Goal: Task Accomplishment & Management: Manage account settings

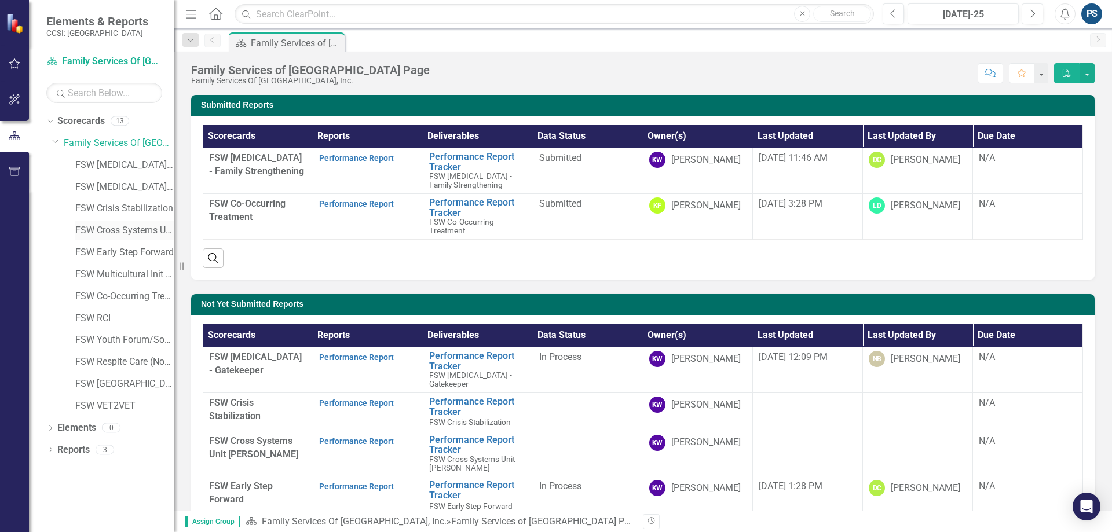
click at [122, 224] on link "FSW Cross Systems Unit [PERSON_NAME]" at bounding box center [124, 230] width 98 height 13
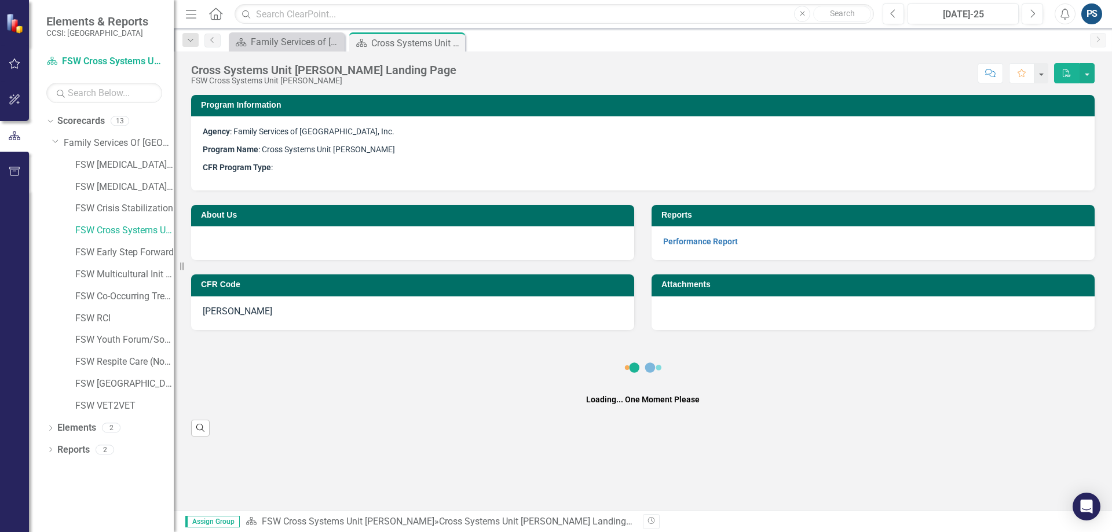
click at [678, 235] on div "Performance Report" at bounding box center [873, 243] width 443 height 34
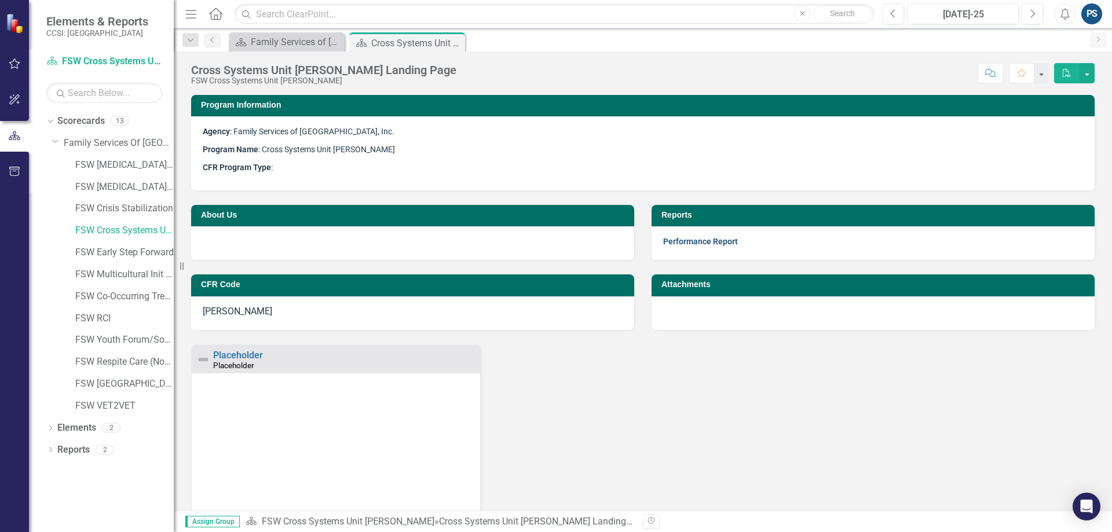
click at [679, 239] on link "Performance Report" at bounding box center [700, 241] width 75 height 9
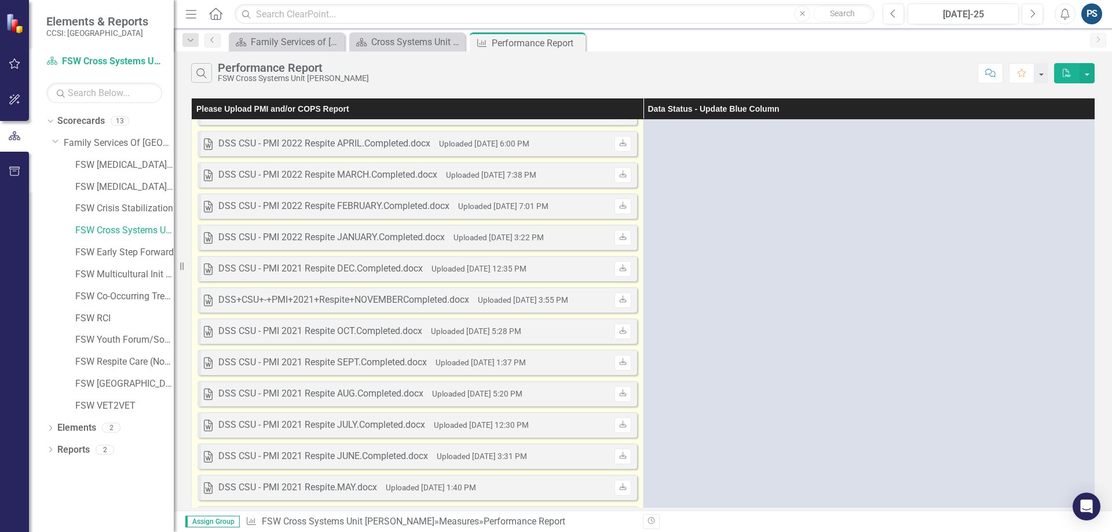
scroll to position [2256, 0]
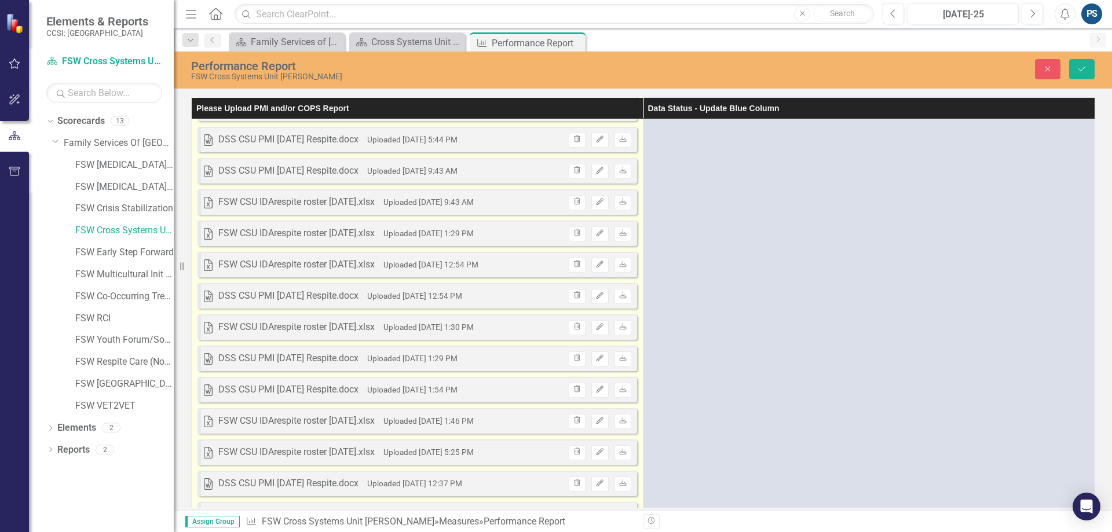
scroll to position [0, 0]
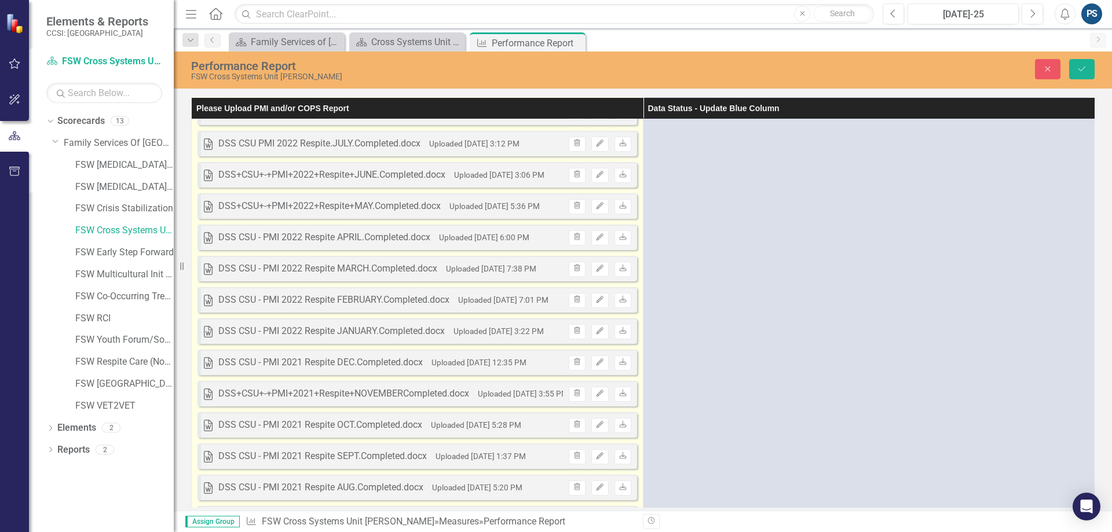
scroll to position [2353, 0]
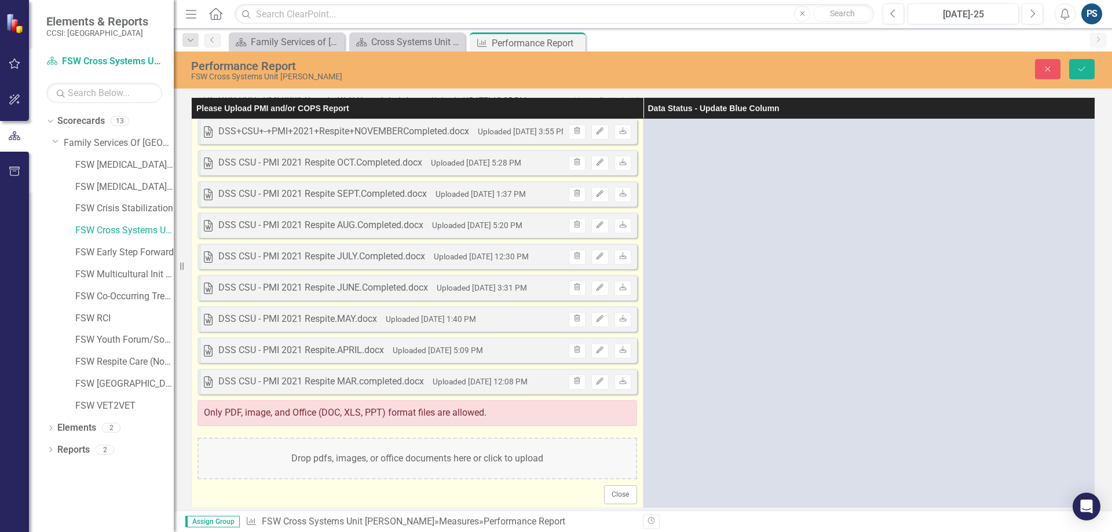
click at [286, 411] on div "Only PDF, image, and Office (DOC, XLS, PPT) format files are allowed." at bounding box center [418, 413] width 440 height 26
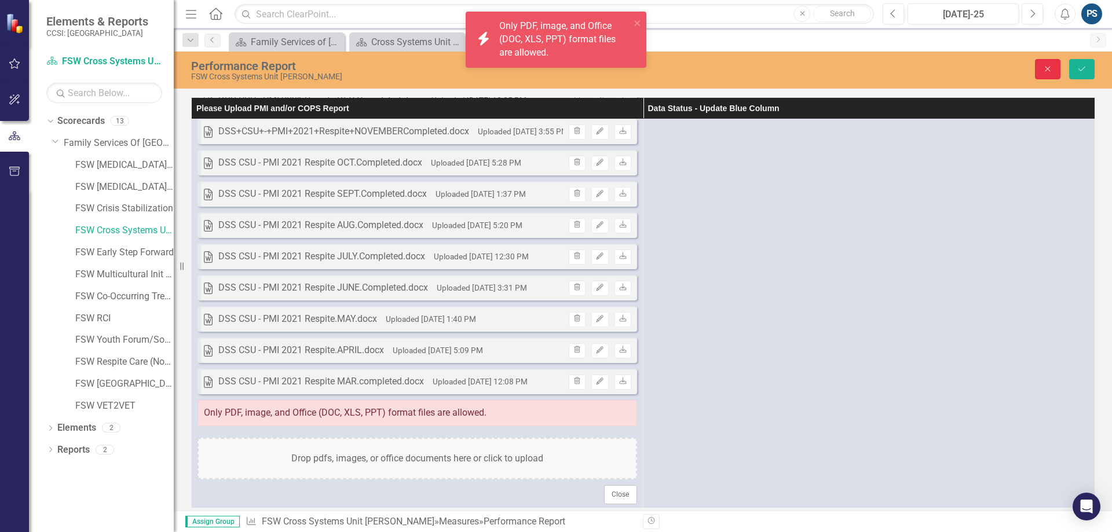
click at [1043, 74] on button "Close" at bounding box center [1047, 69] width 25 height 20
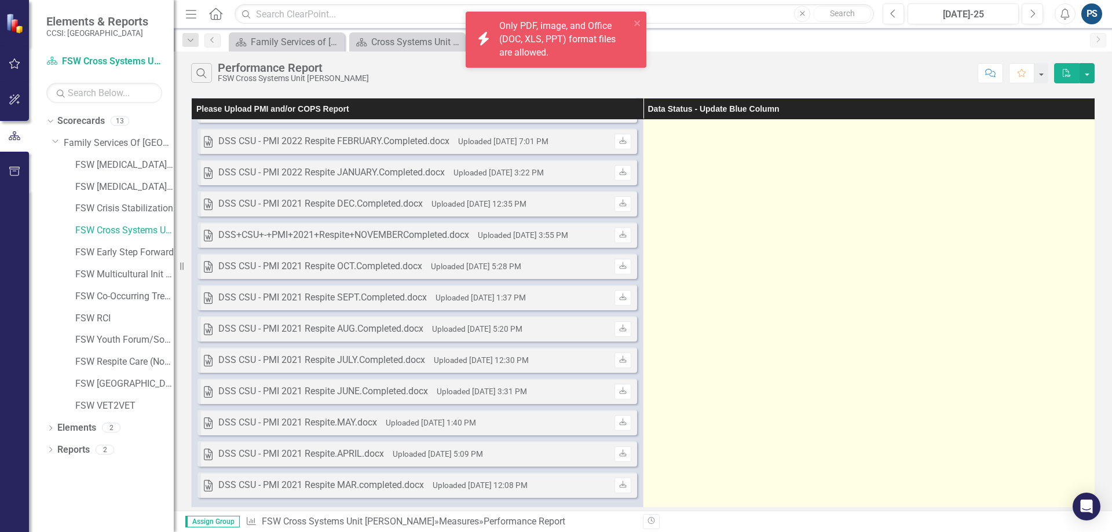
scroll to position [2256, 0]
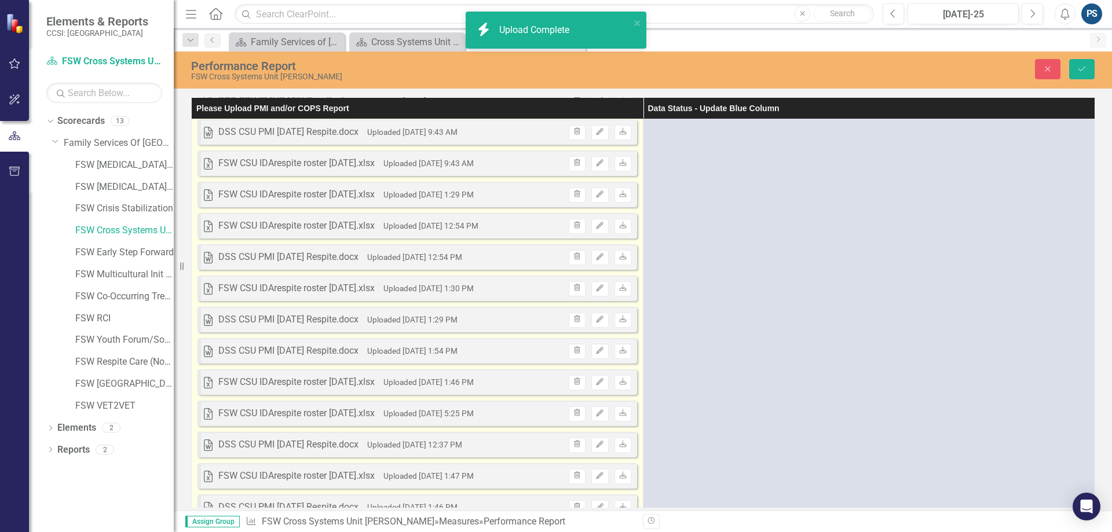
scroll to position [0, 0]
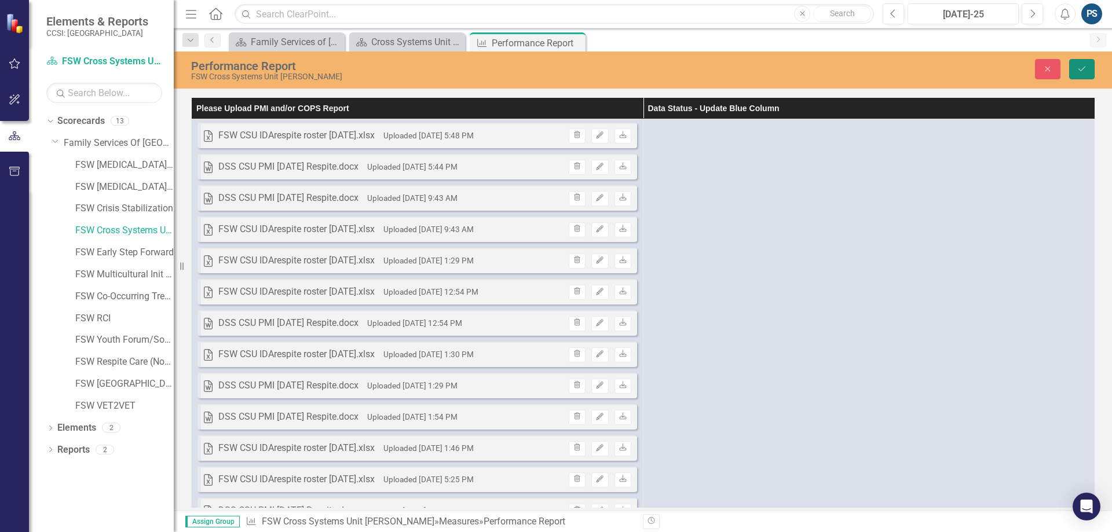
click at [1079, 64] on button "Save" at bounding box center [1081, 69] width 25 height 20
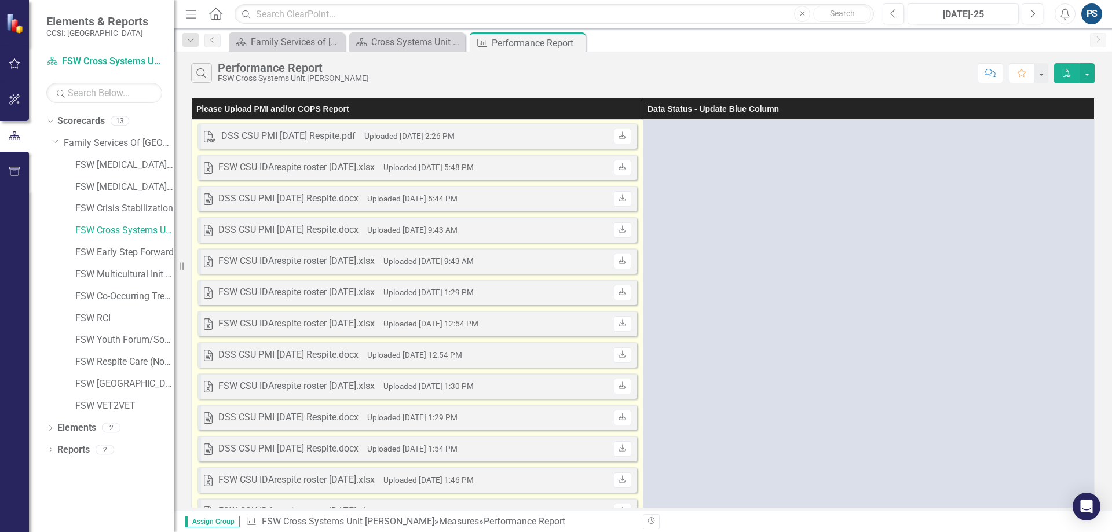
click at [525, 138] on div "PDF DSS CSU PMI [DATE] Respite.pdf Uploaded [DATE] 2:26 PM Download" at bounding box center [418, 135] width 440 height 25
click at [618, 134] on icon "Download" at bounding box center [622, 136] width 9 height 7
click at [619, 138] on icon at bounding box center [622, 134] width 7 height 7
drag, startPoint x: 422, startPoint y: 142, endPoint x: 414, endPoint y: 140, distance: 8.4
click at [414, 140] on small "Uploaded [DATE] 2:26 PM" at bounding box center [409, 135] width 90 height 9
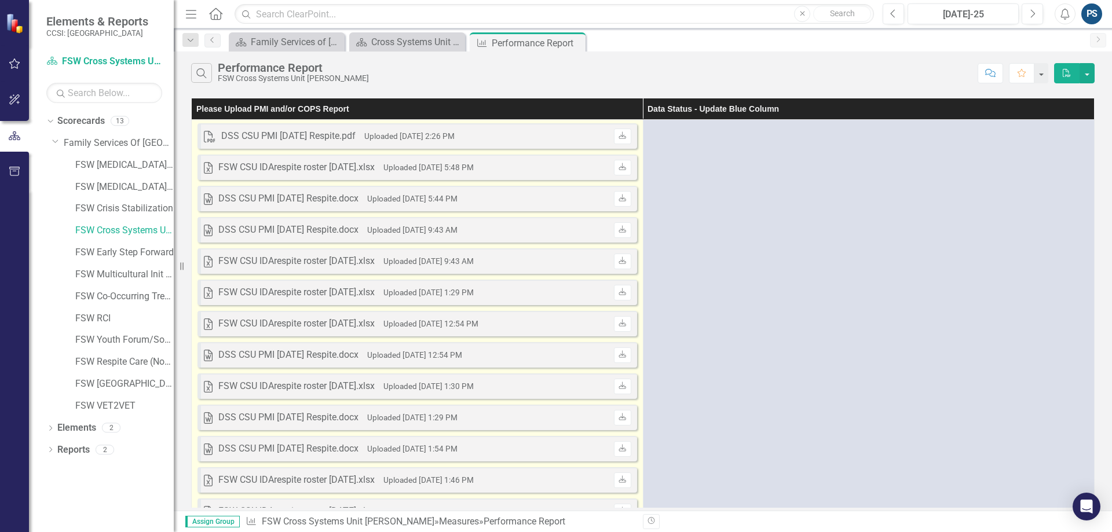
drag, startPoint x: 382, startPoint y: 137, endPoint x: 423, endPoint y: 143, distance: 42.2
click at [423, 143] on div "PDF DSS CSU PMI [DATE] Respite.pdf Uploaded [DATE] 2:26 PM Download" at bounding box center [418, 135] width 440 height 25
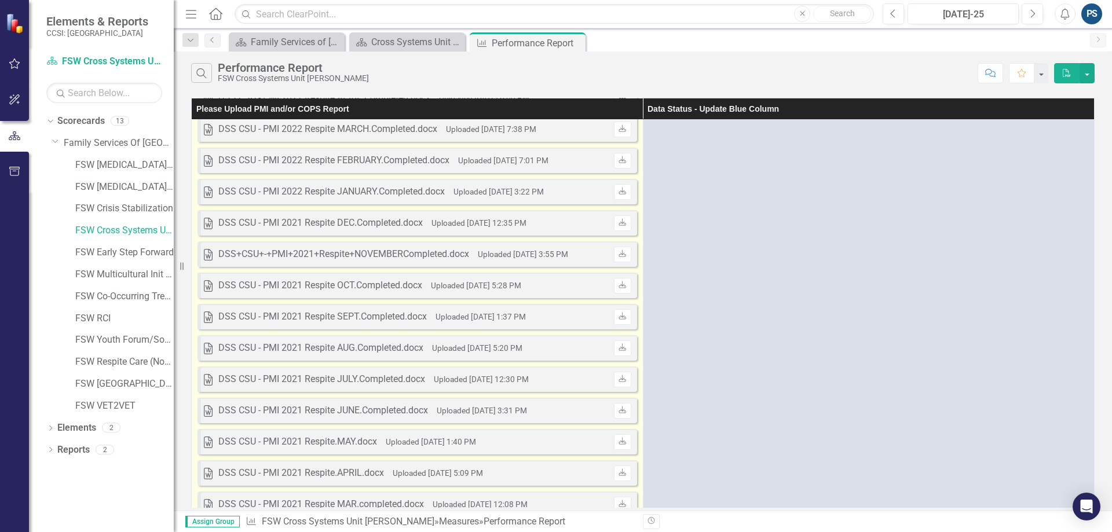
scroll to position [2278, 0]
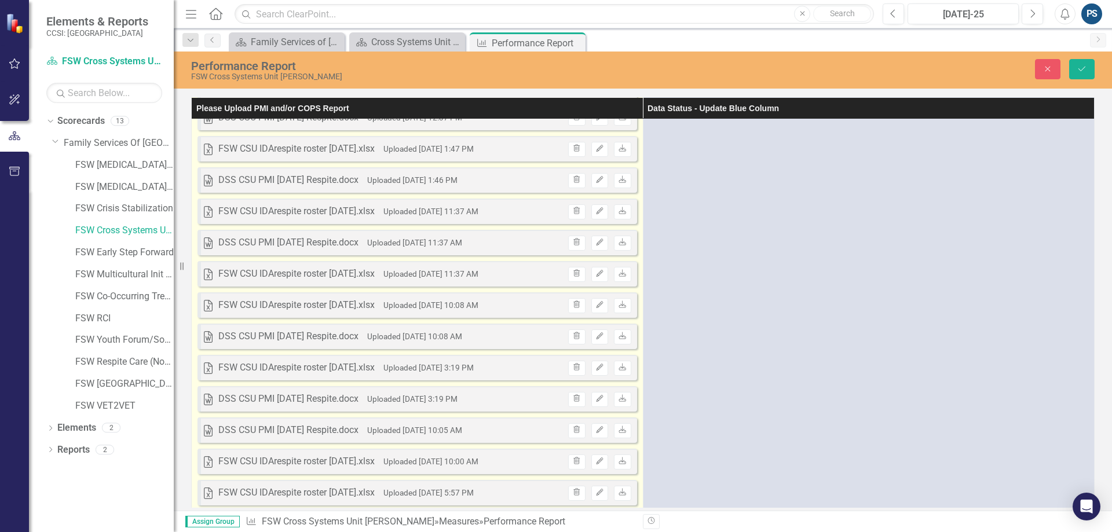
scroll to position [0, 0]
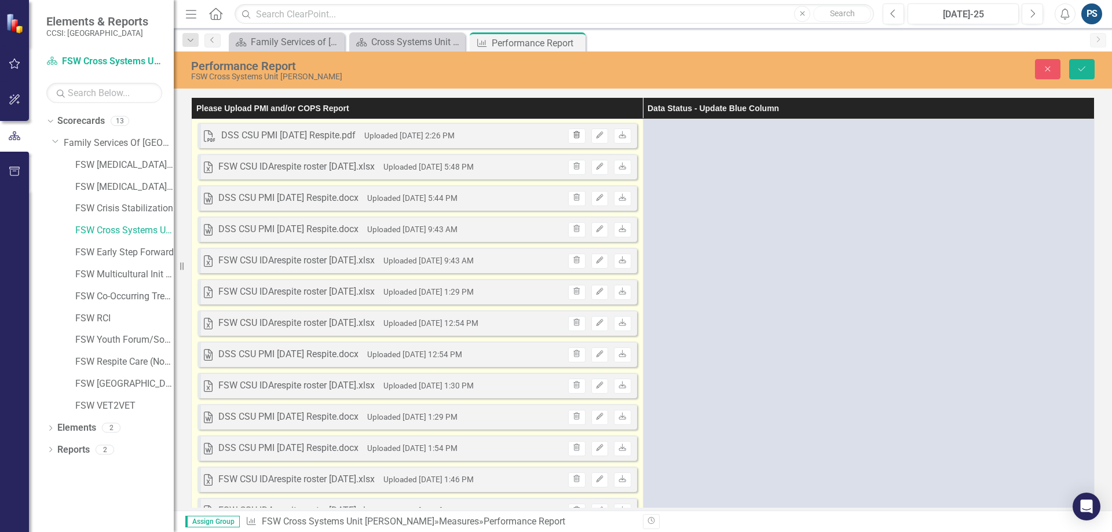
click at [570, 143] on button "Trash" at bounding box center [576, 136] width 17 height 15
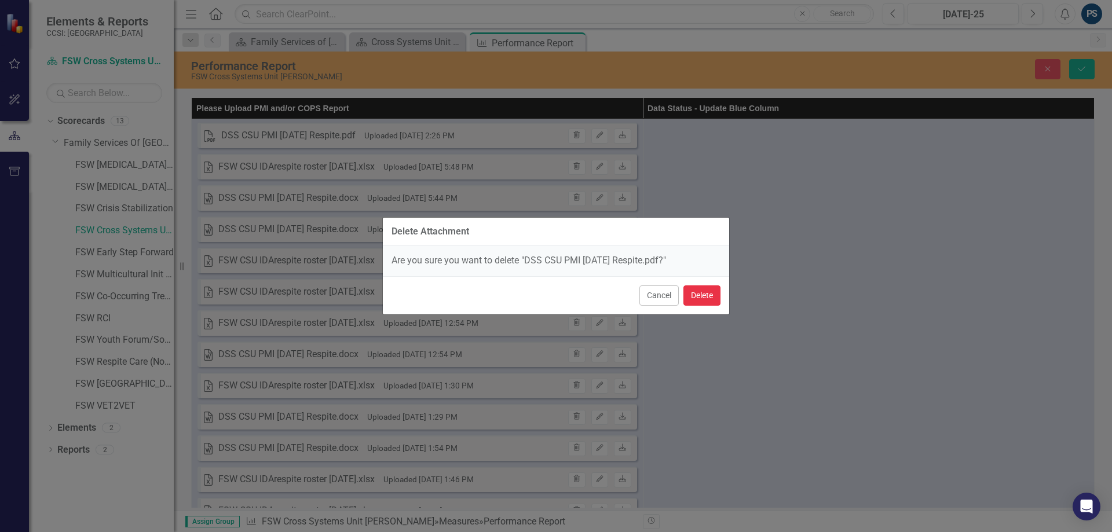
click at [697, 294] on button "Delete" at bounding box center [702, 296] width 37 height 20
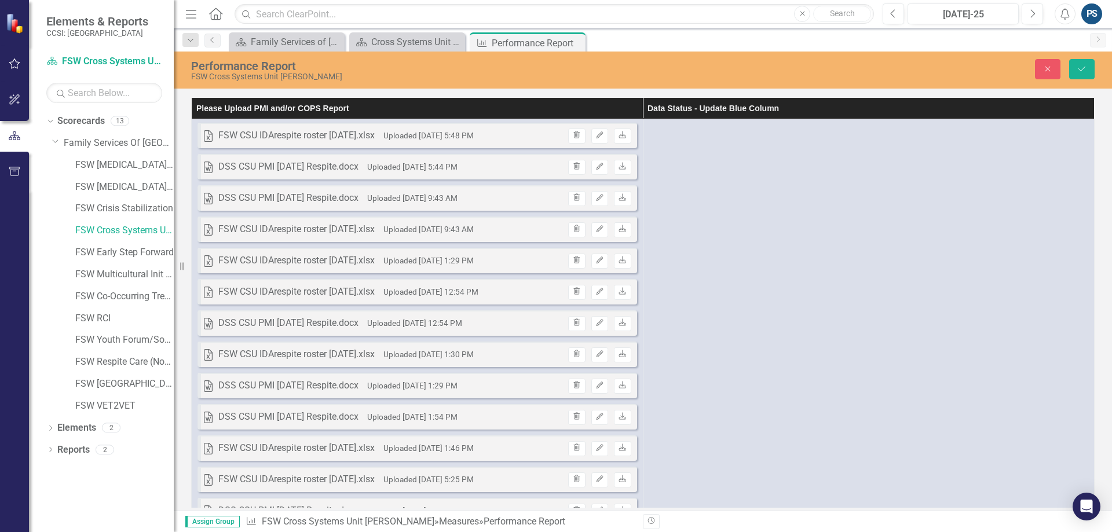
click at [933, 25] on div "Menu Home Search Close Search Previous [DATE]-25 Next Alerts PS User Edit Profi…" at bounding box center [643, 14] width 938 height 28
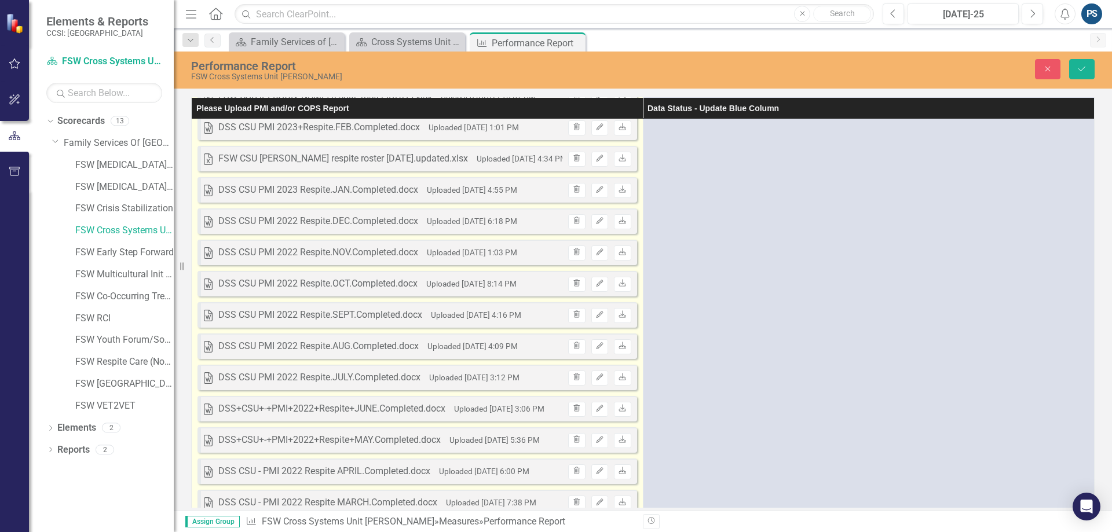
scroll to position [2312, 0]
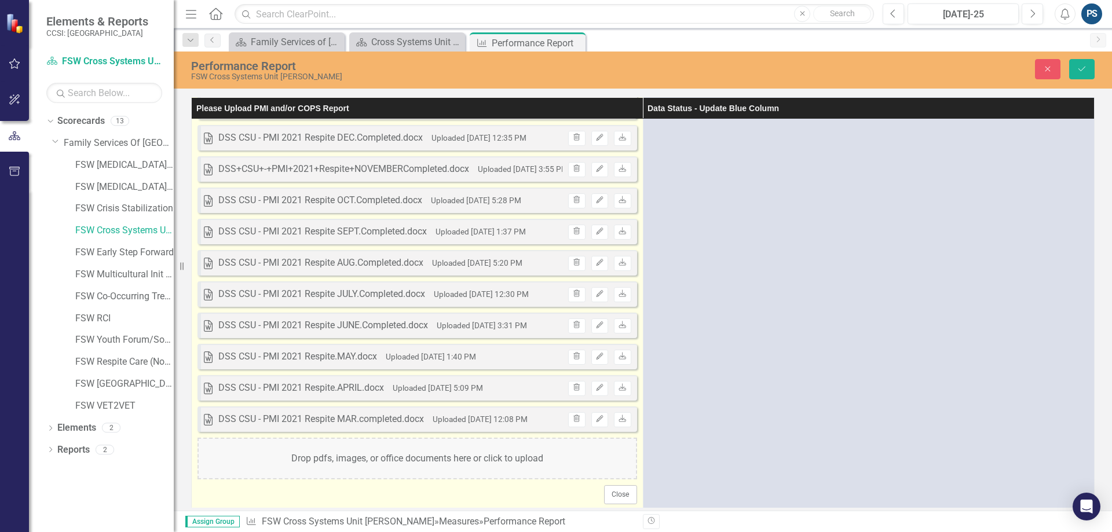
click at [435, 456] on div "Drop pdfs, images, or office documents here or click to upload" at bounding box center [418, 459] width 440 height 42
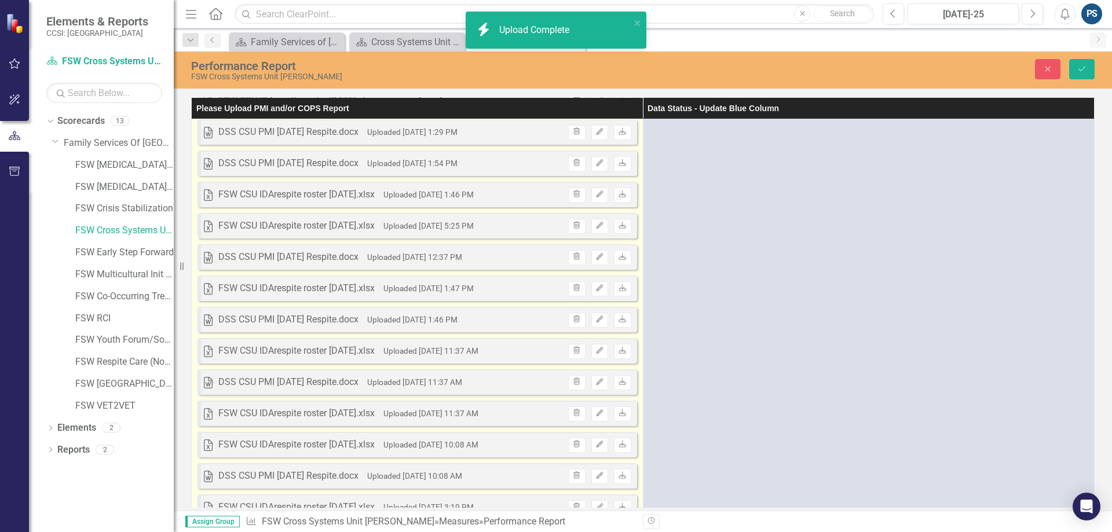
scroll to position [0, 0]
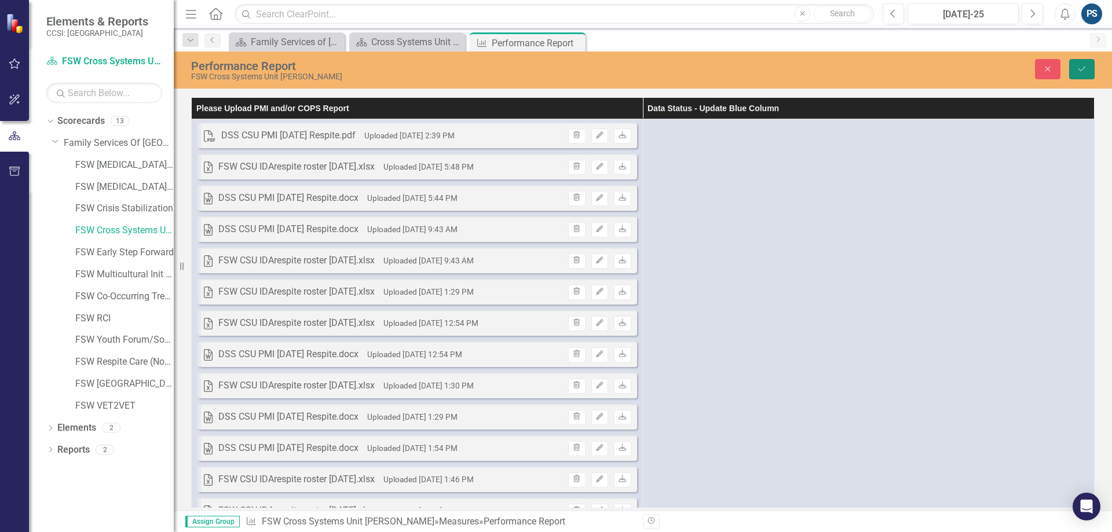
click at [1080, 67] on icon "Save" at bounding box center [1082, 69] width 10 height 8
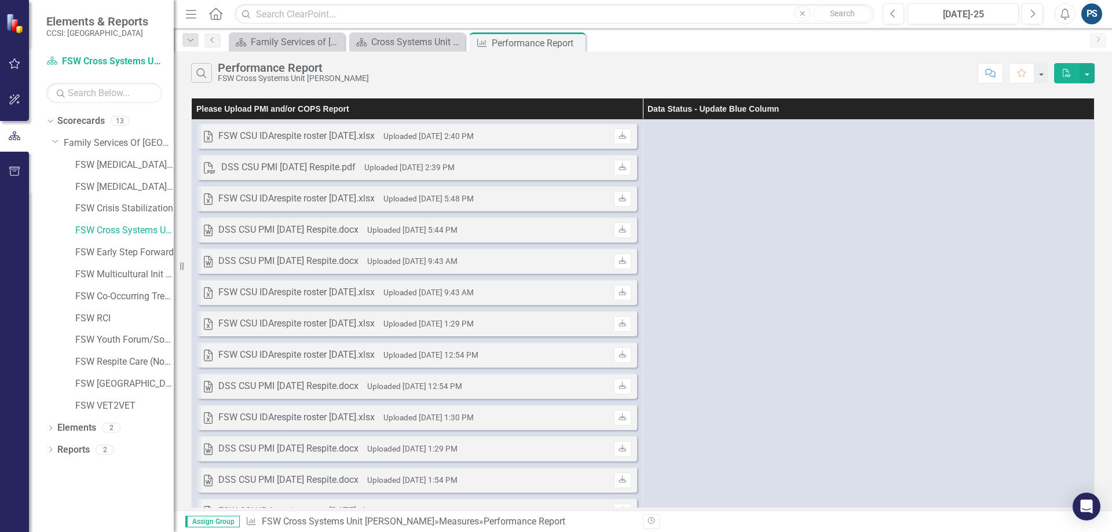
click at [1091, 14] on div "PS" at bounding box center [1091, 13] width 21 height 21
click at [1065, 149] on link "Logout Log Out" at bounding box center [1056, 146] width 92 height 21
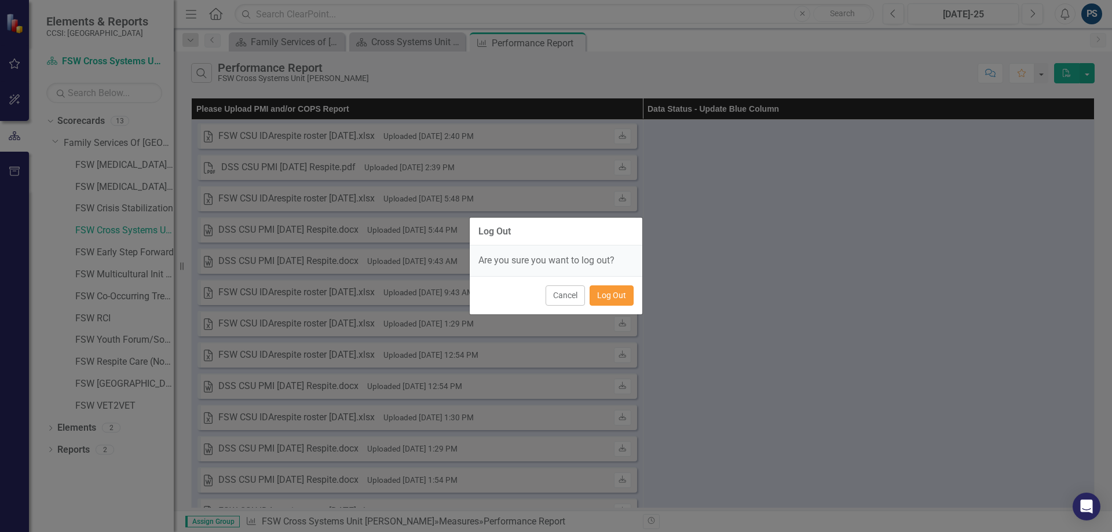
click at [606, 298] on button "Log Out" at bounding box center [612, 296] width 44 height 20
